Goal: Navigation & Orientation: Find specific page/section

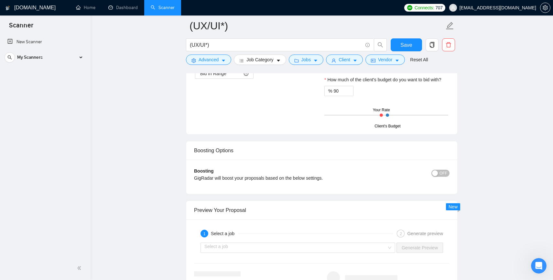
scroll to position [1369, 0]
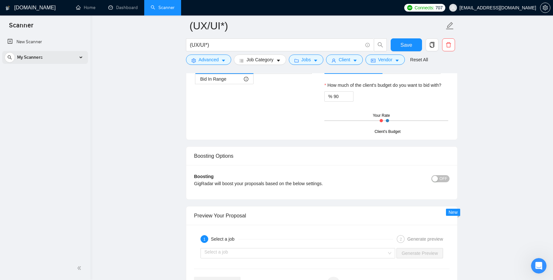
click at [69, 54] on div "My Scanners" at bounding box center [45, 57] width 81 height 13
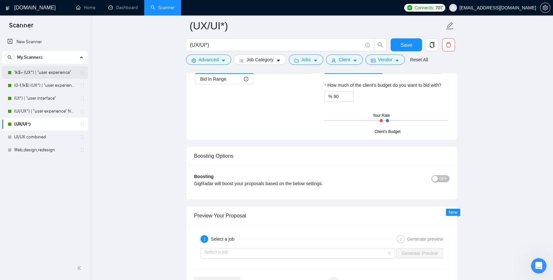
click at [39, 71] on link "1k$+ (UX*) | "user experience"" at bounding box center [44, 72] width 61 height 13
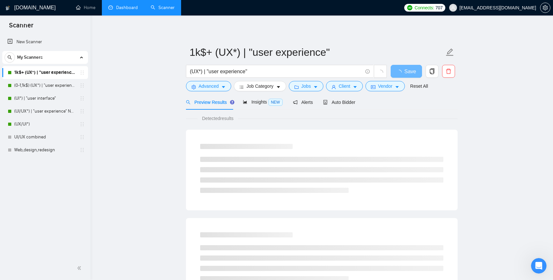
click at [118, 9] on link "Dashboard" at bounding box center [122, 7] width 29 height 5
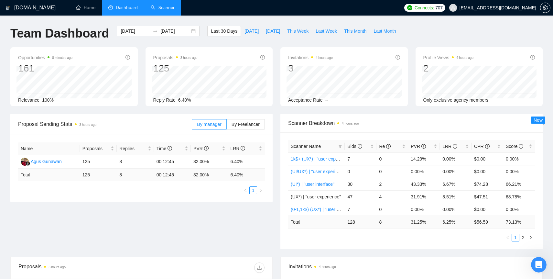
click at [173, 10] on link "Scanner" at bounding box center [163, 7] width 24 height 5
